Goal: Information Seeking & Learning: Learn about a topic

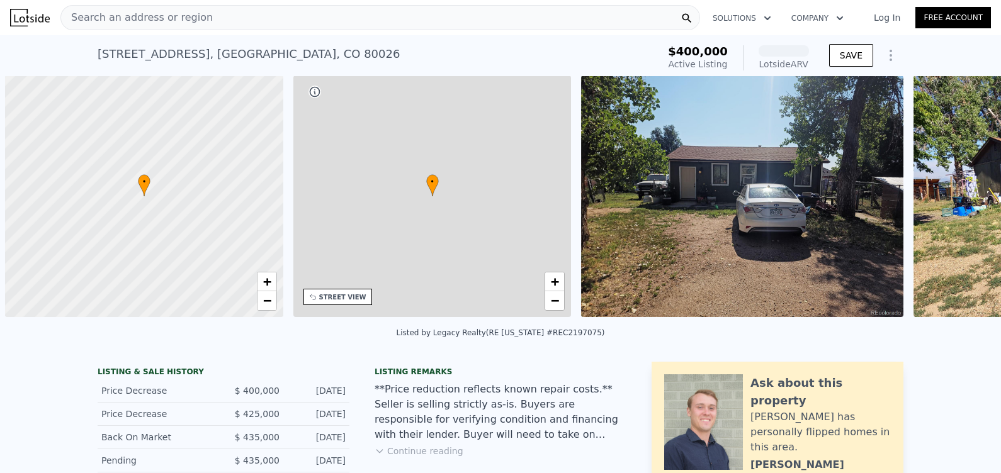
scroll to position [0, 5]
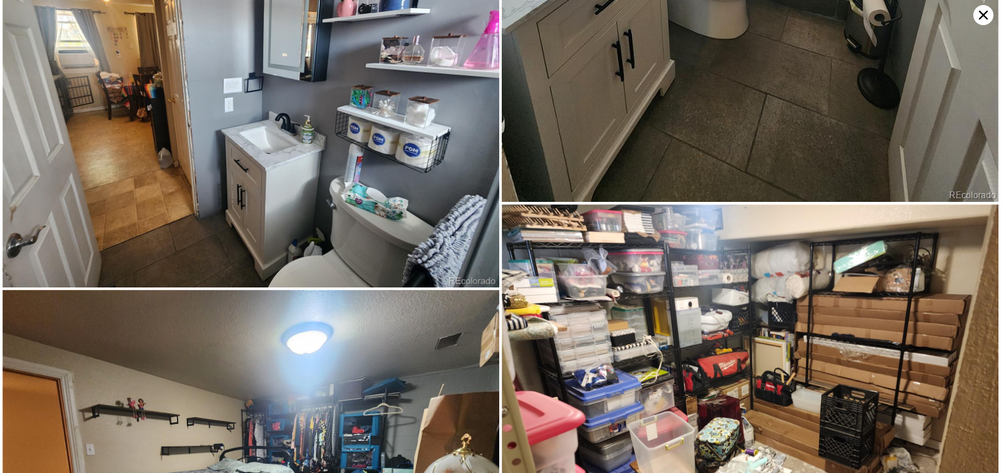
scroll to position [3598, 0]
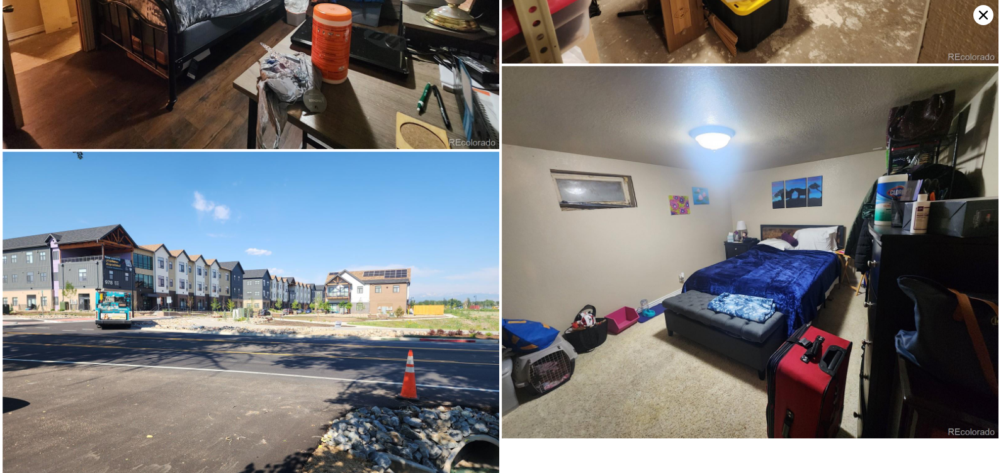
click at [977, 23] on icon at bounding box center [983, 15] width 20 height 20
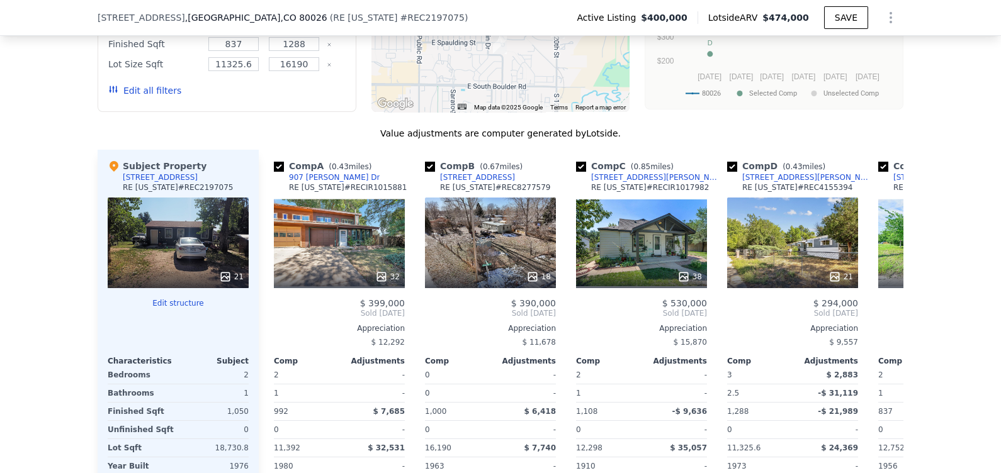
scroll to position [1281, 0]
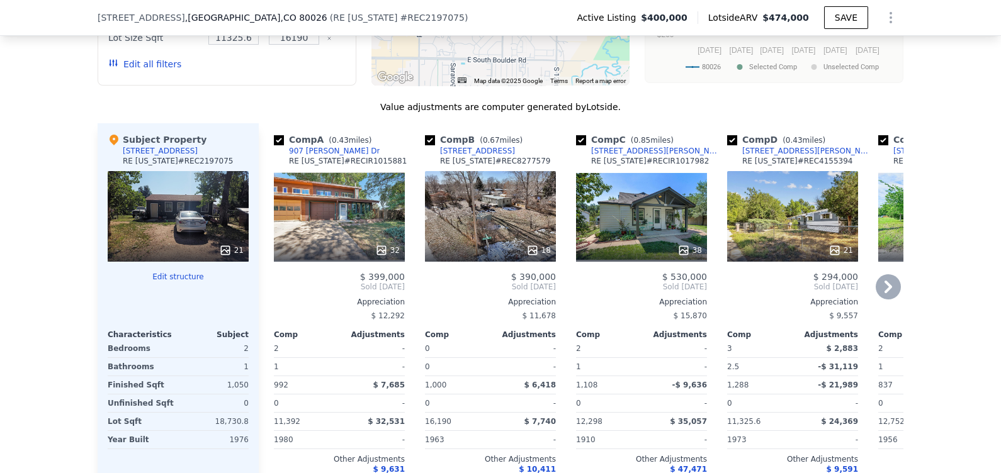
click at [351, 218] on div "32" at bounding box center [339, 216] width 131 height 91
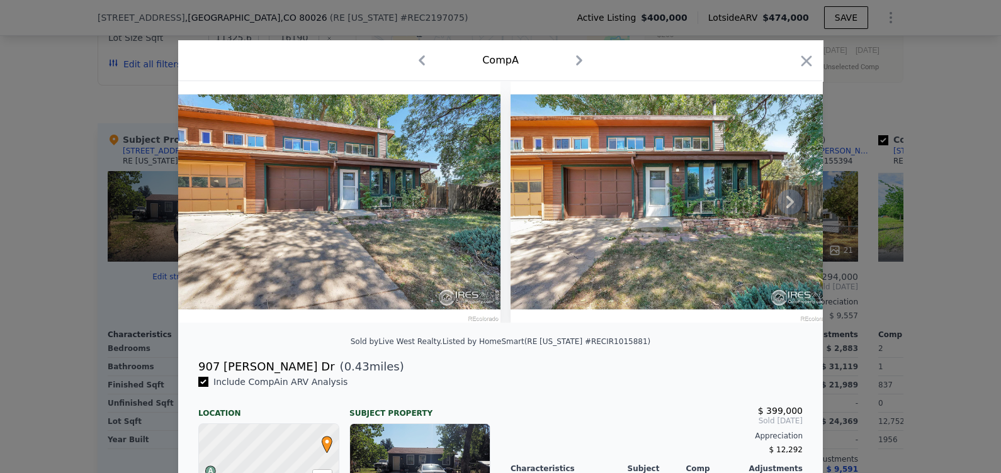
click at [786, 213] on icon at bounding box center [789, 201] width 25 height 25
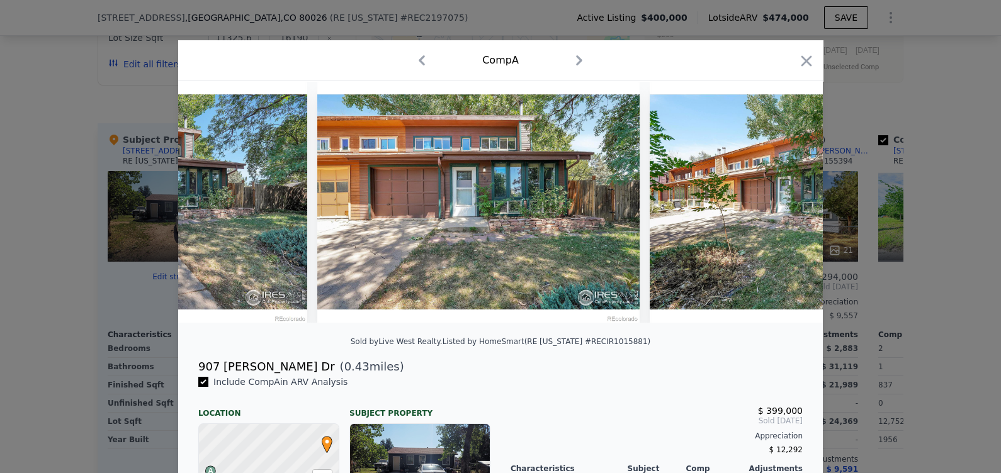
scroll to position [0, 301]
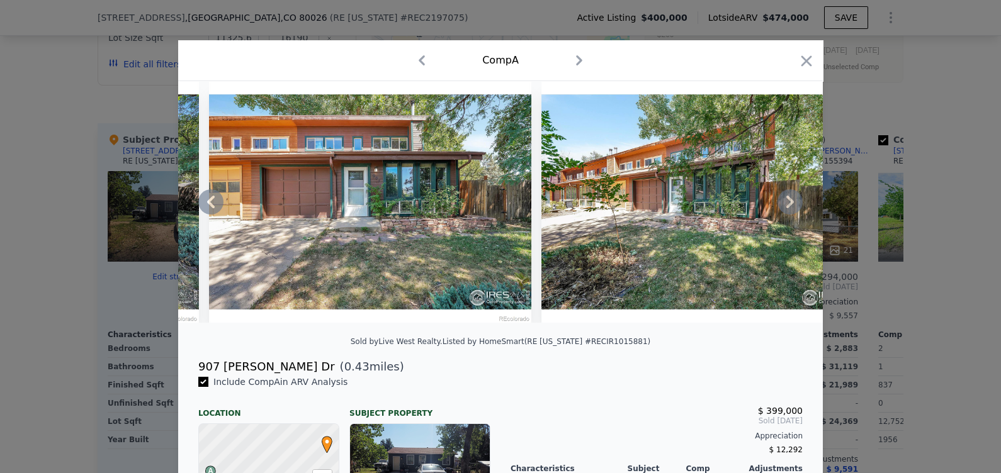
click at [786, 213] on icon at bounding box center [789, 201] width 25 height 25
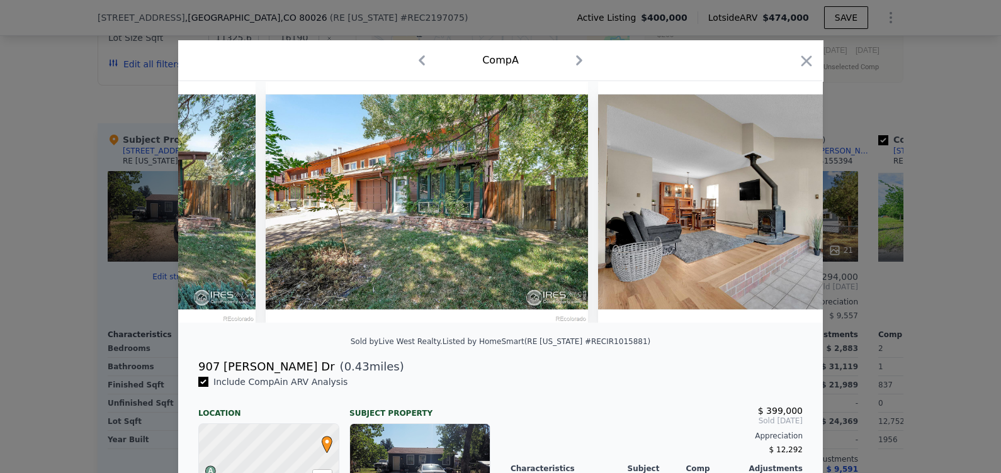
scroll to position [0, 603]
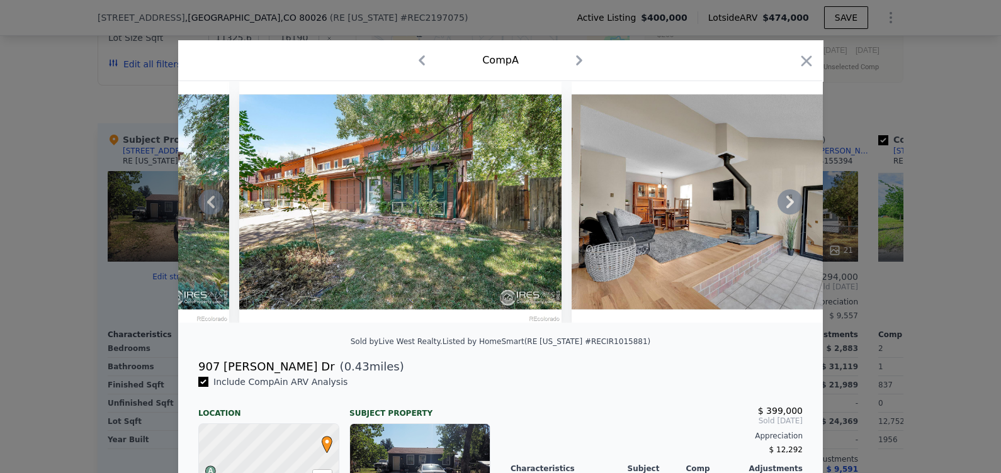
click at [786, 213] on icon at bounding box center [789, 201] width 25 height 25
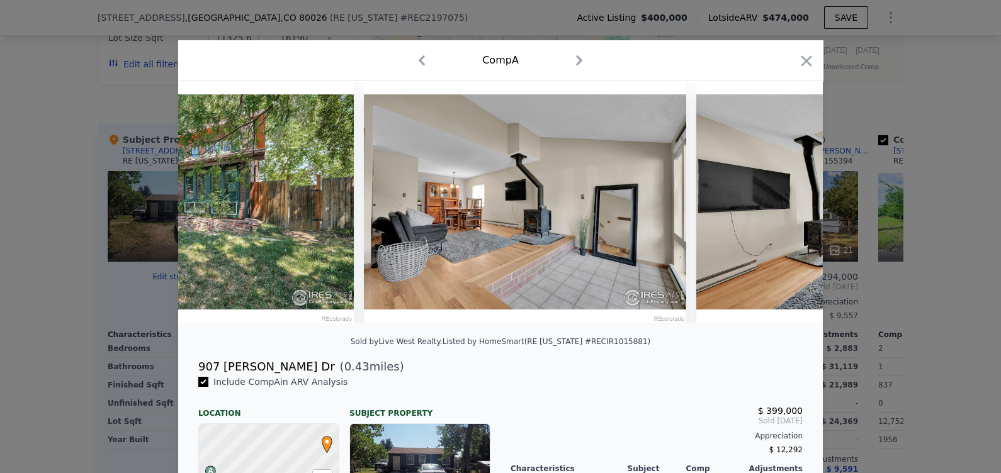
scroll to position [0, 906]
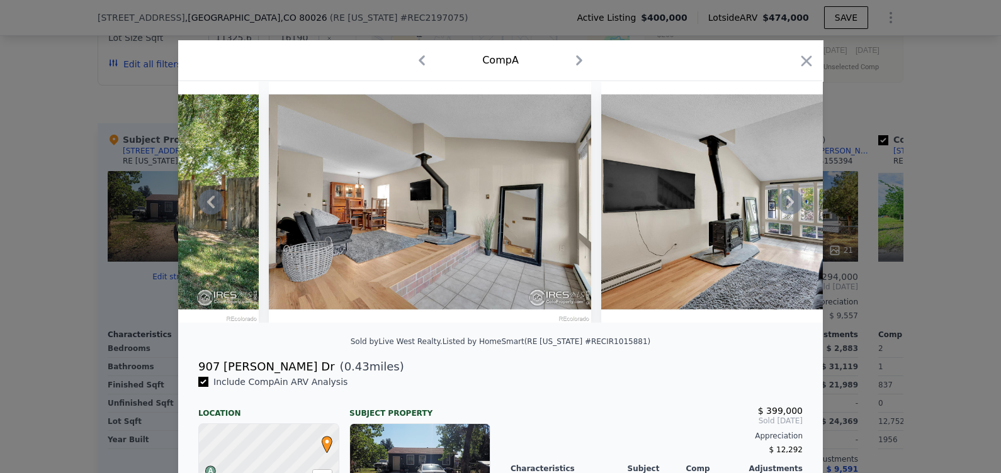
click at [786, 213] on icon at bounding box center [789, 201] width 25 height 25
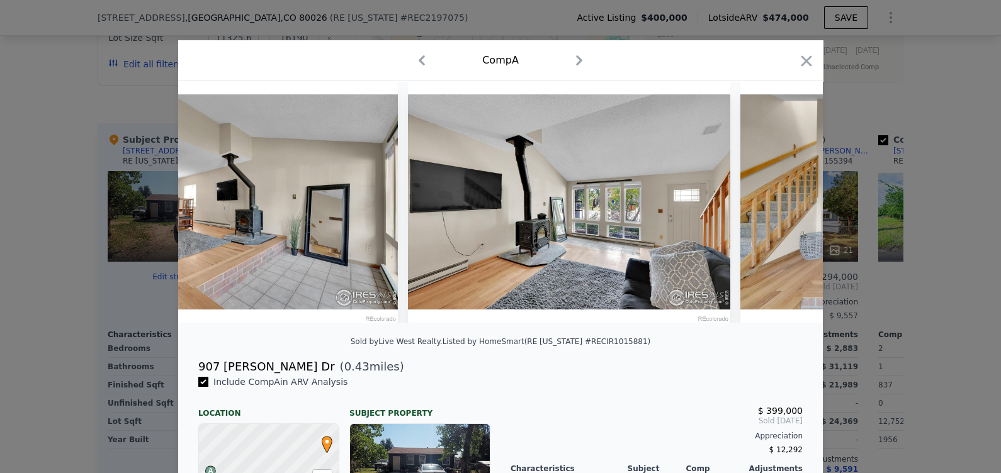
scroll to position [0, 1208]
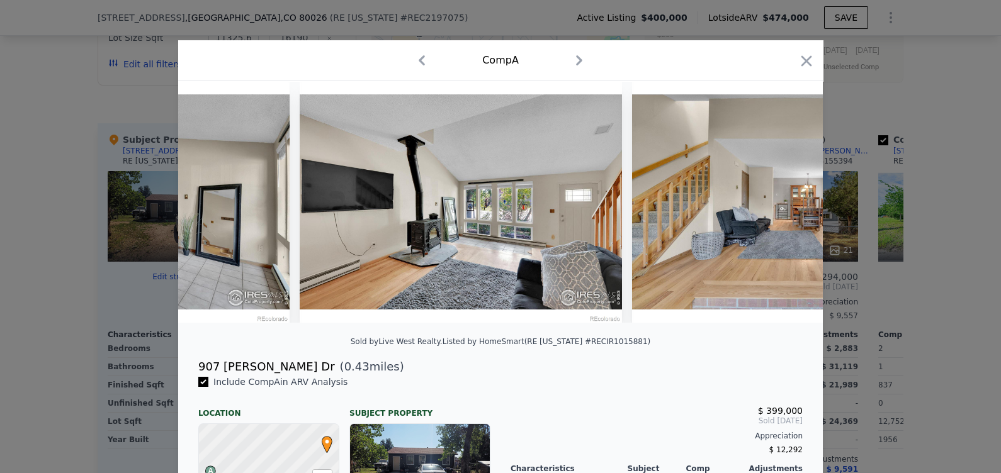
click at [786, 213] on img at bounding box center [793, 202] width 322 height 242
click at [804, 61] on icon "button" at bounding box center [806, 61] width 18 height 18
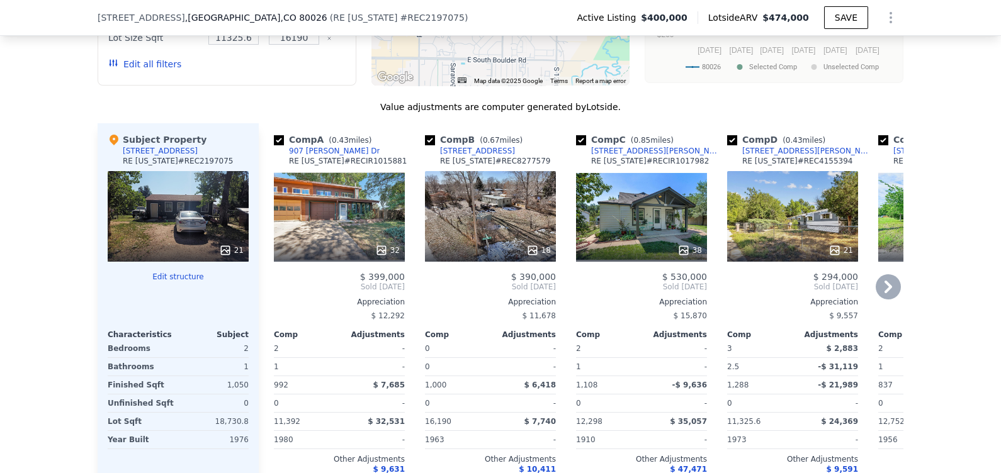
click at [646, 232] on div "38" at bounding box center [641, 216] width 131 height 91
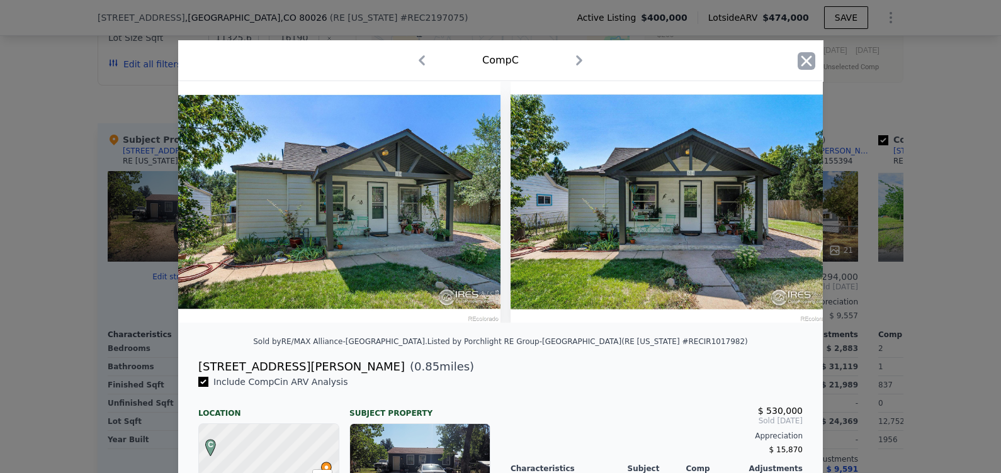
click at [804, 59] on icon "button" at bounding box center [806, 61] width 18 height 18
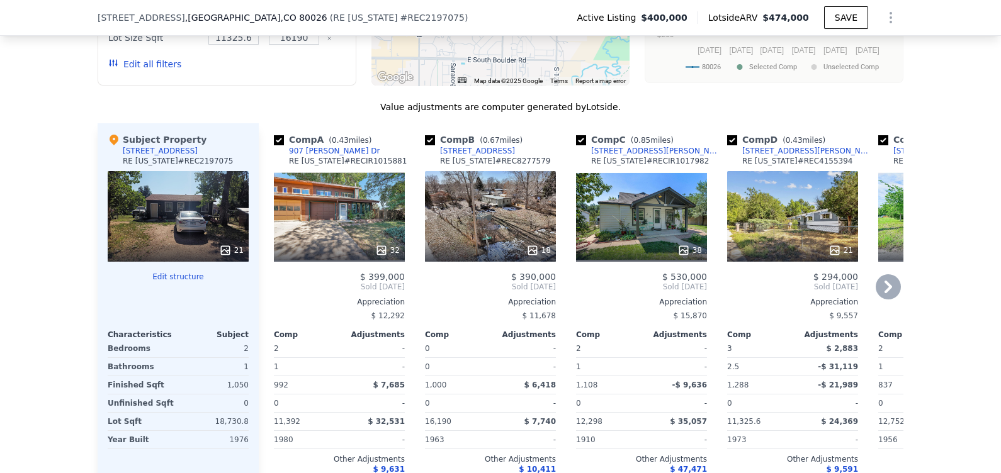
click at [479, 241] on div "18" at bounding box center [490, 216] width 131 height 91
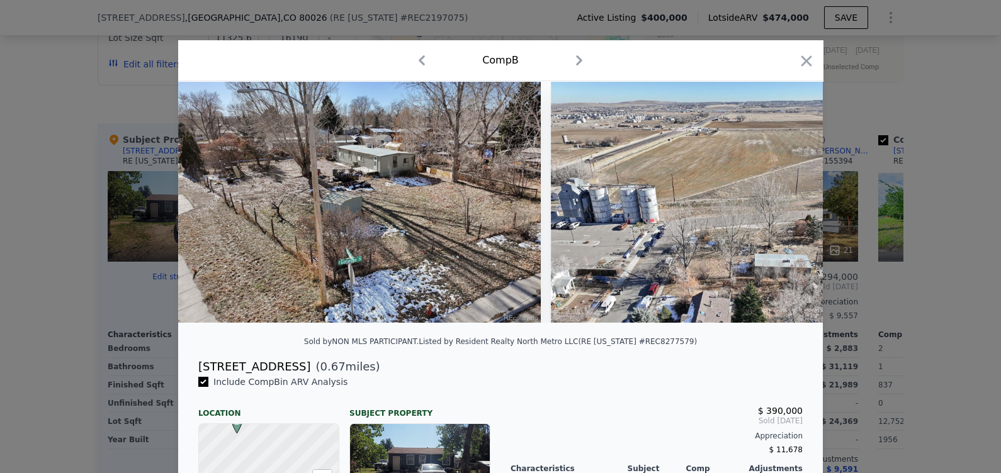
click at [406, 187] on img at bounding box center [359, 202] width 362 height 242
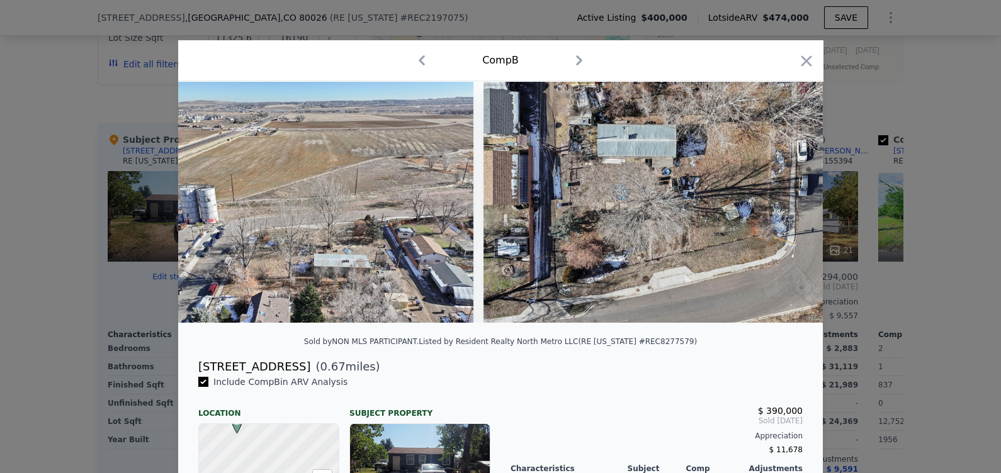
scroll to position [0, 472]
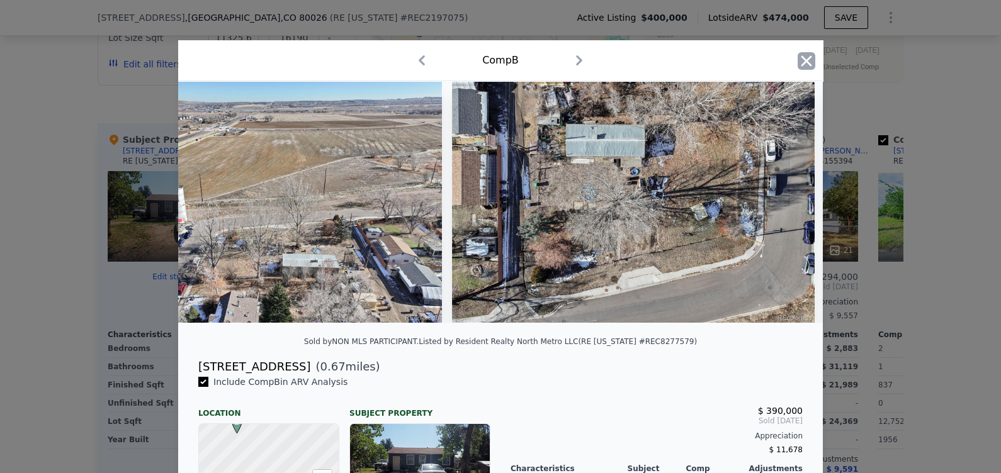
click at [803, 67] on icon "button" at bounding box center [806, 61] width 18 height 18
